Goal: Task Accomplishment & Management: Use online tool/utility

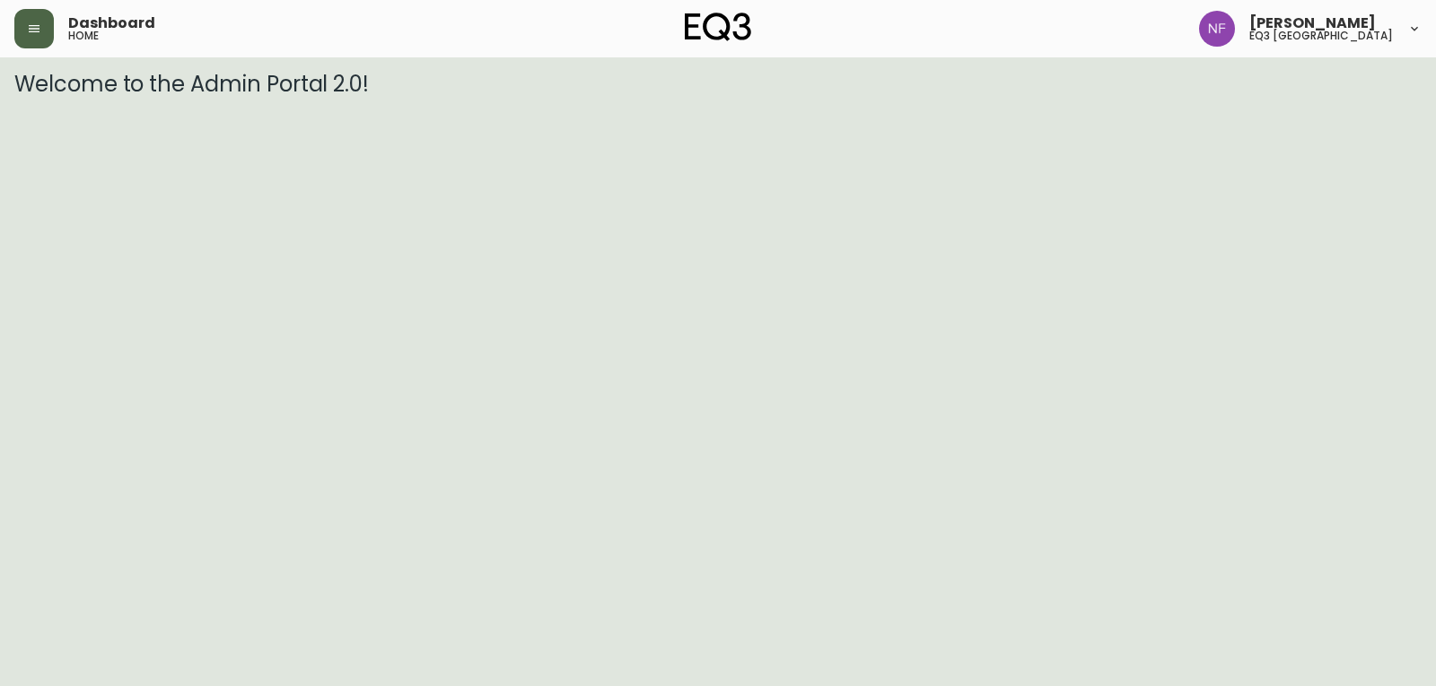
click at [23, 26] on button "button" at bounding box center [33, 28] width 39 height 39
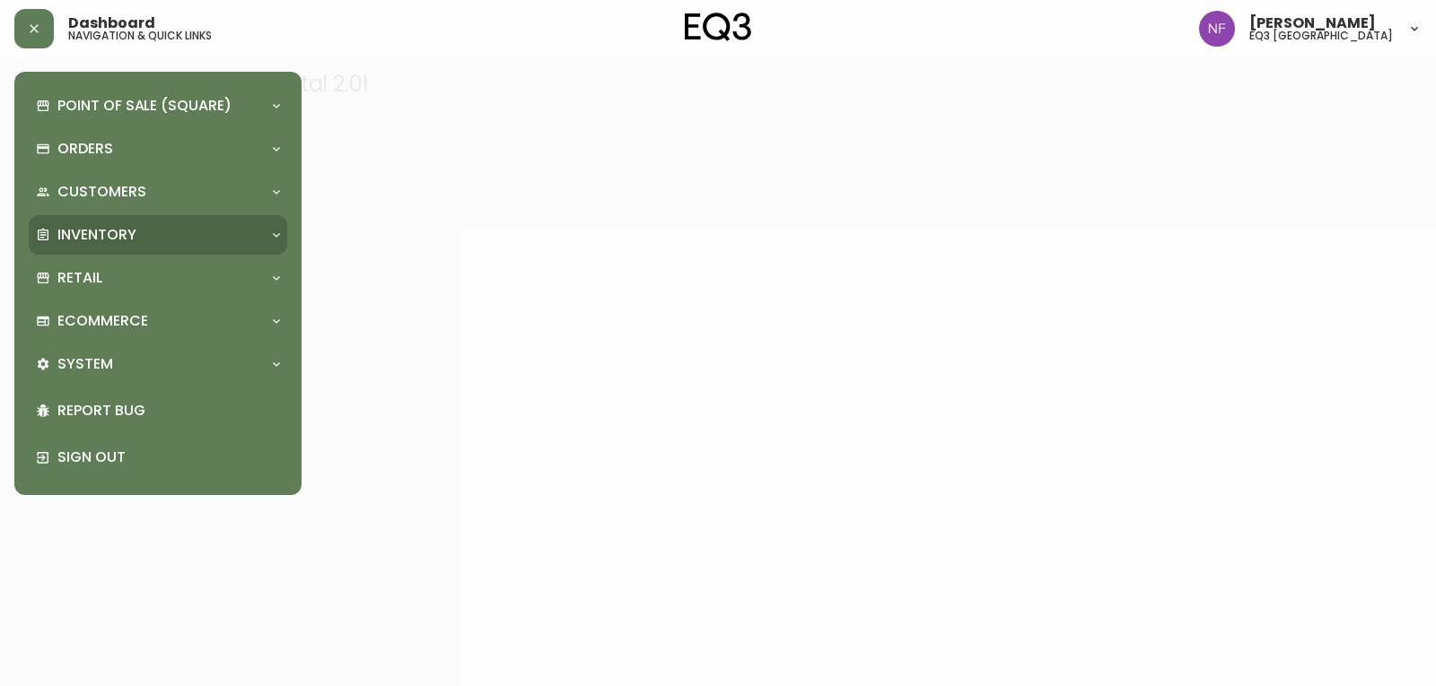
click at [144, 233] on div "Inventory" at bounding box center [149, 235] width 226 height 20
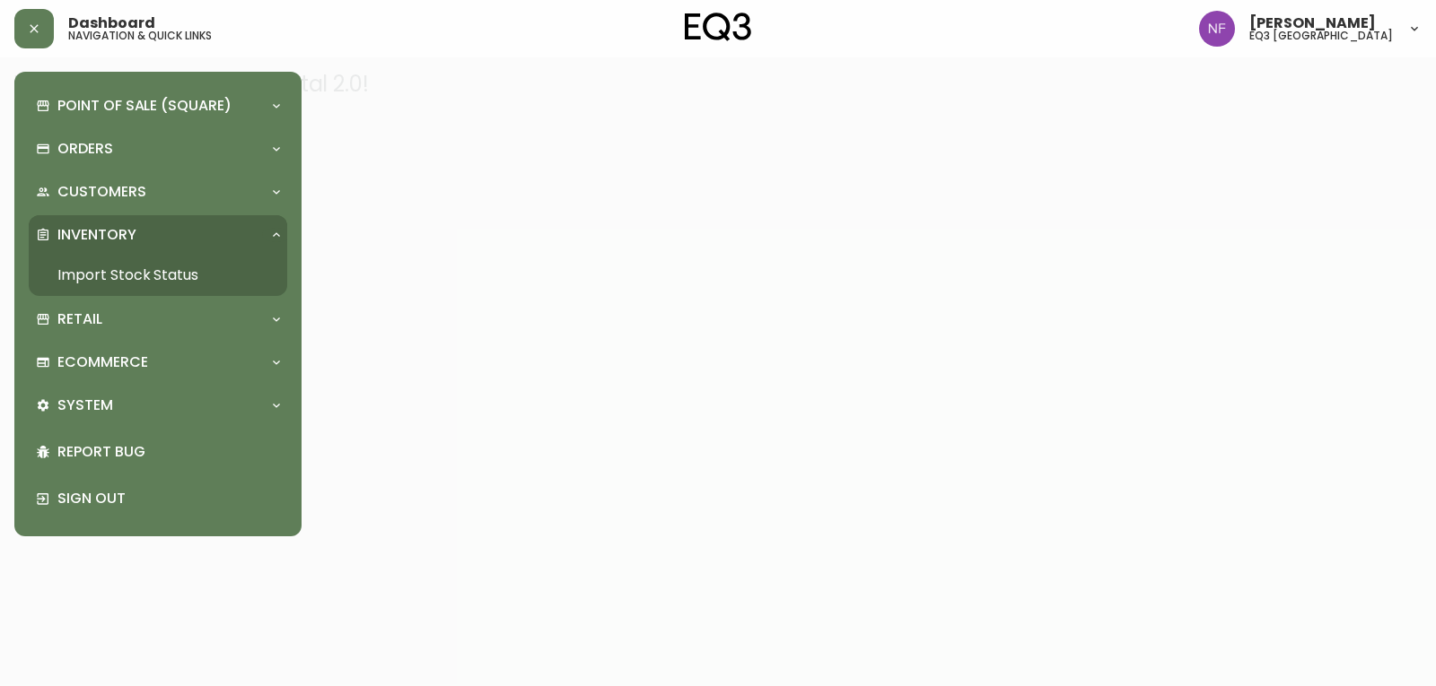
click at [170, 270] on link "Import Stock Status" at bounding box center [158, 275] width 258 height 41
